Goal: Task Accomplishment & Management: Manage account settings

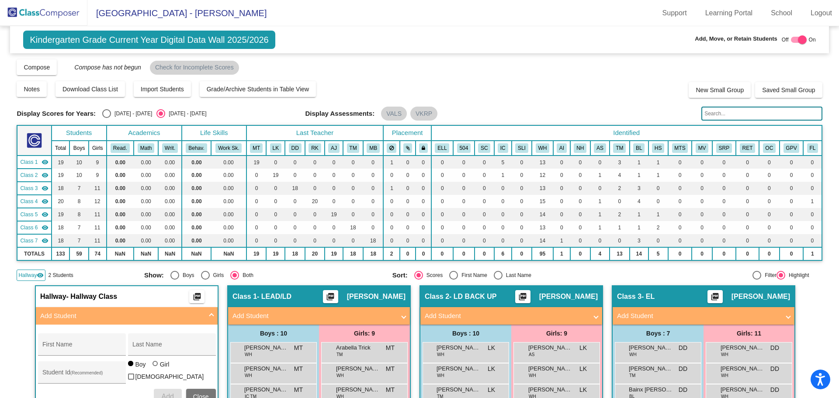
click at [31, 10] on img at bounding box center [43, 13] width 87 height 26
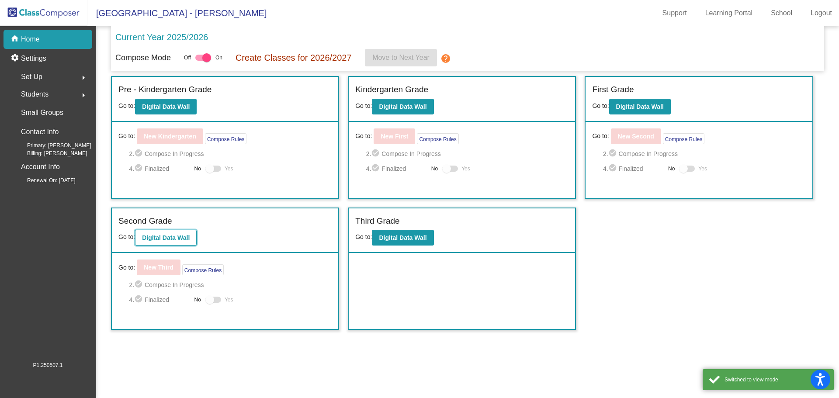
click at [183, 240] on b "Digital Data Wall" at bounding box center [166, 237] width 48 height 7
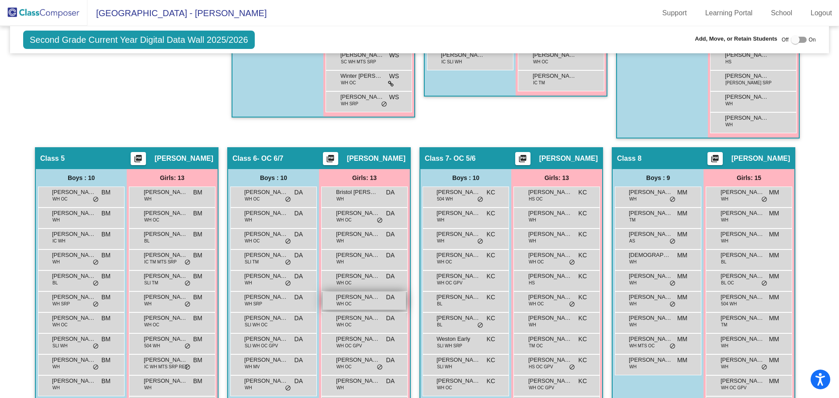
scroll to position [568, 0]
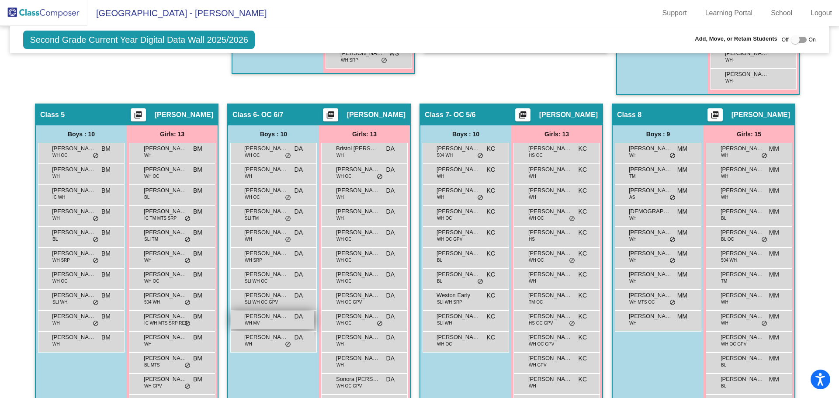
click at [271, 322] on div "[PERSON_NAME] WH MV DA lock do_not_disturb_alt" at bounding box center [272, 320] width 83 height 18
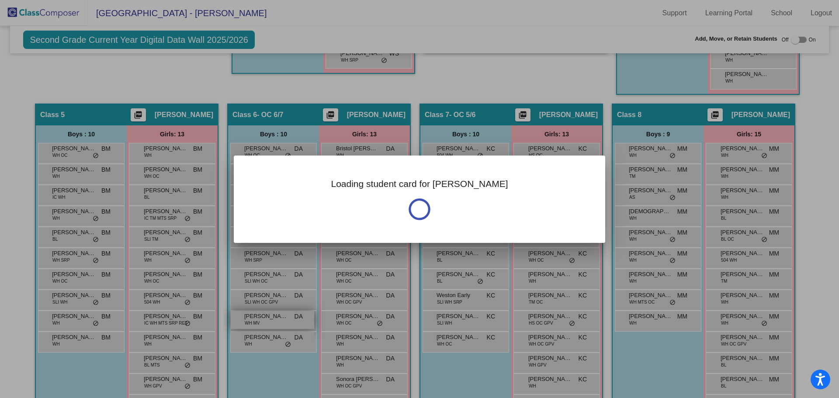
click at [271, 322] on div at bounding box center [419, 199] width 839 height 398
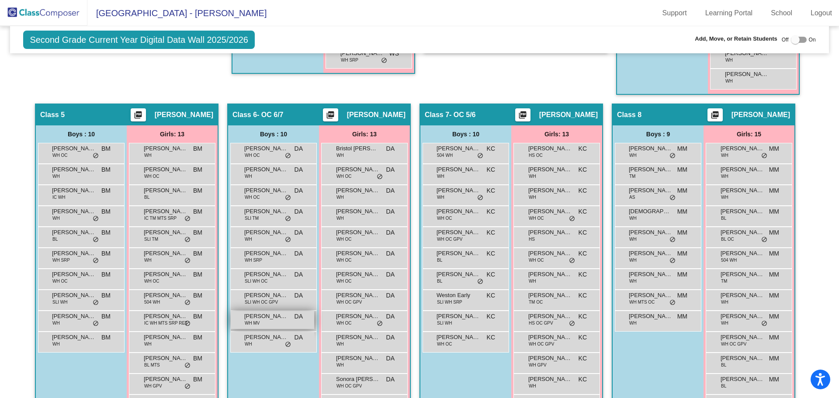
click at [271, 322] on div "[PERSON_NAME] WH MV DA lock do_not_disturb_alt" at bounding box center [272, 320] width 83 height 18
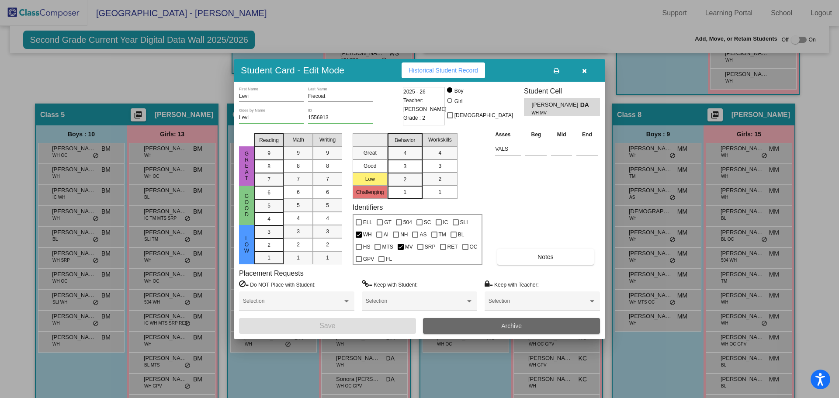
click at [509, 325] on span "Archive" at bounding box center [511, 325] width 21 height 7
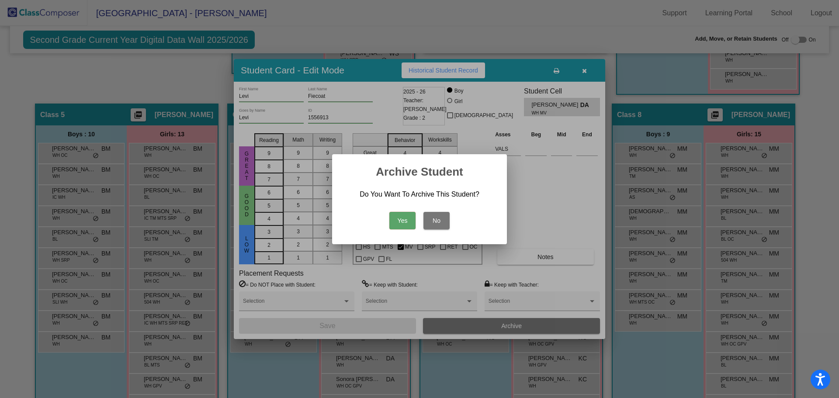
click at [399, 221] on button "Yes" at bounding box center [402, 220] width 26 height 17
